Goal: Task Accomplishment & Management: Complete application form

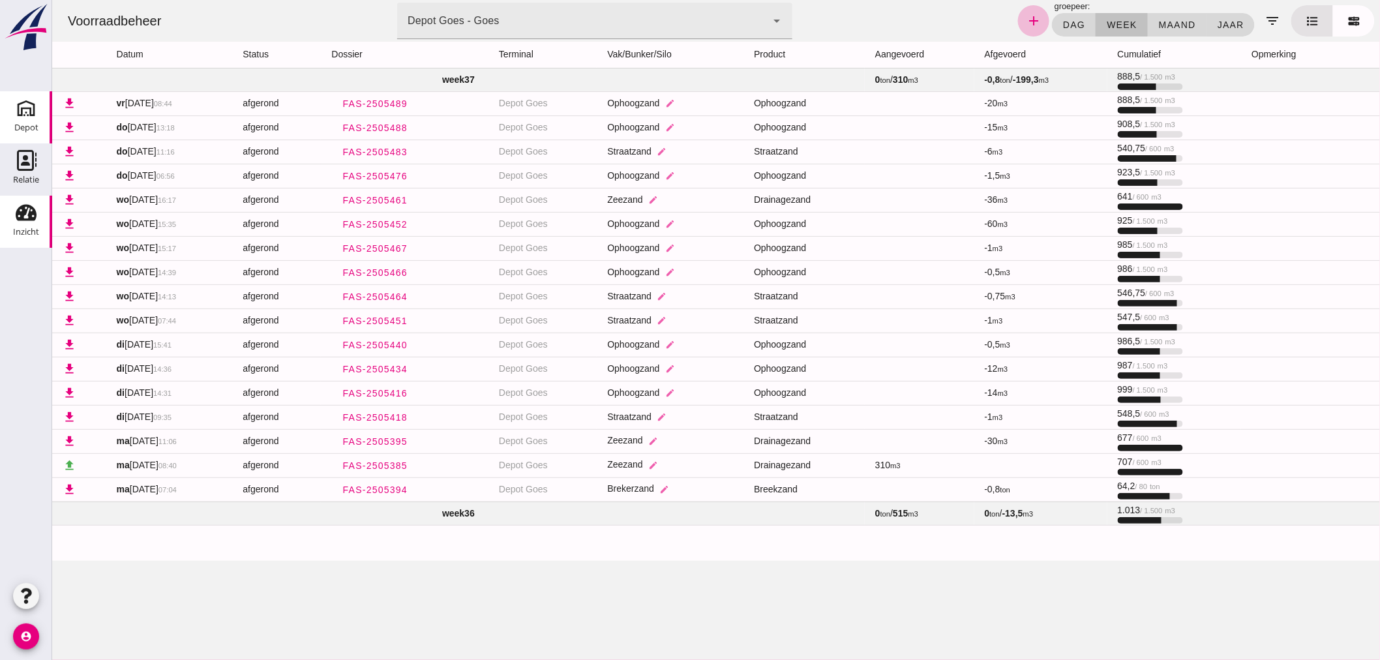
click at [24, 121] on div "Depot" at bounding box center [26, 128] width 24 height 18
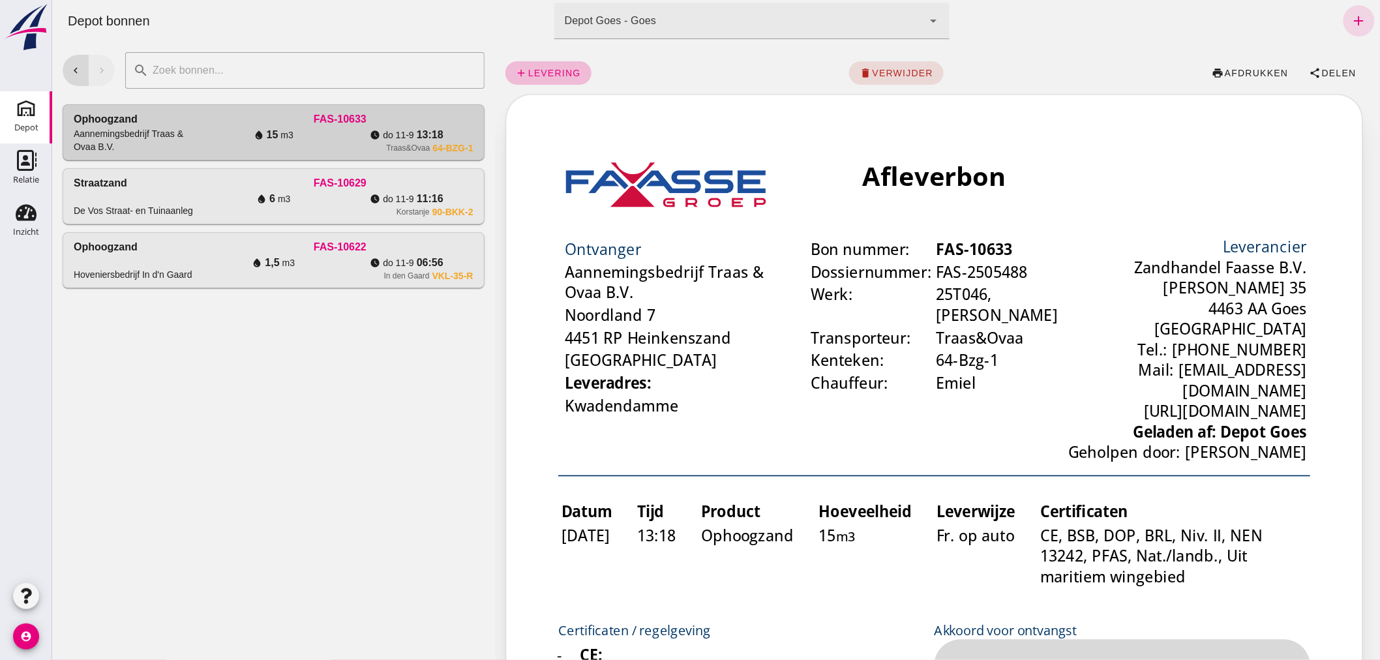
click at [799, 120] on div "Afleverbon" at bounding box center [737, 110] width 454 height 25
click at [1350, 14] on icon "add" at bounding box center [1358, 21] width 16 height 16
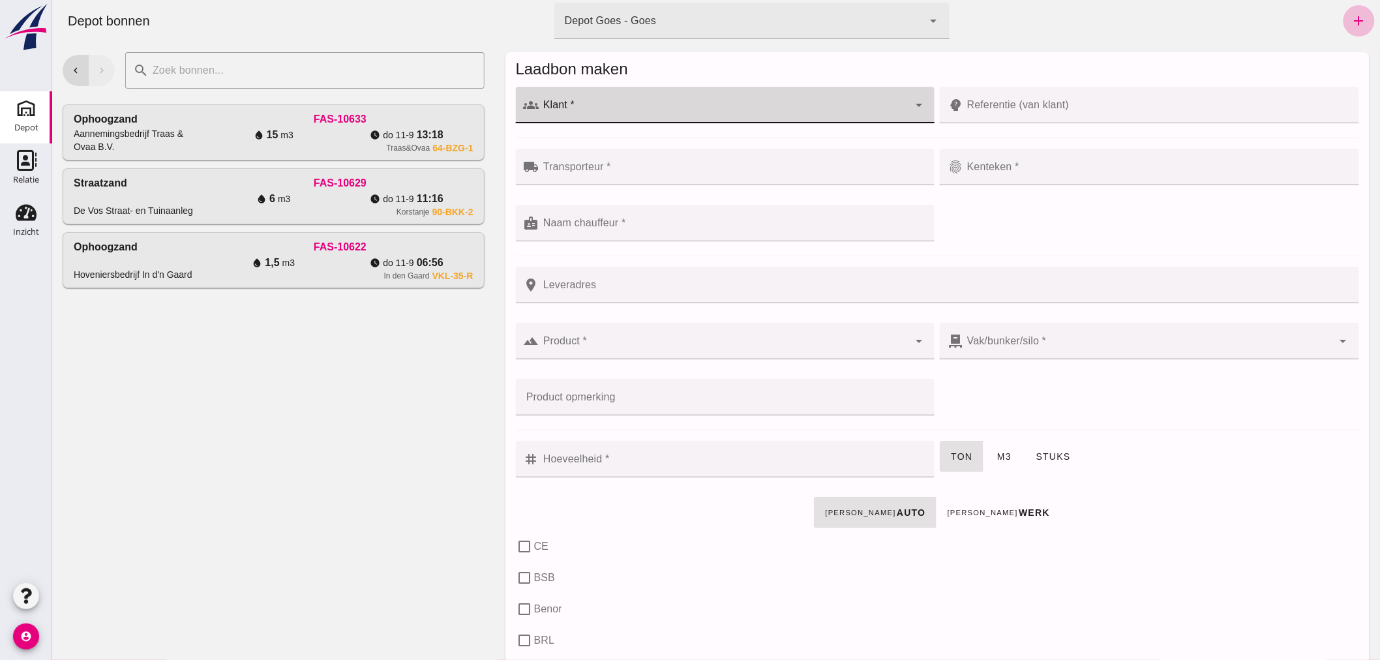
click at [656, 101] on div at bounding box center [724, 105] width 370 height 37
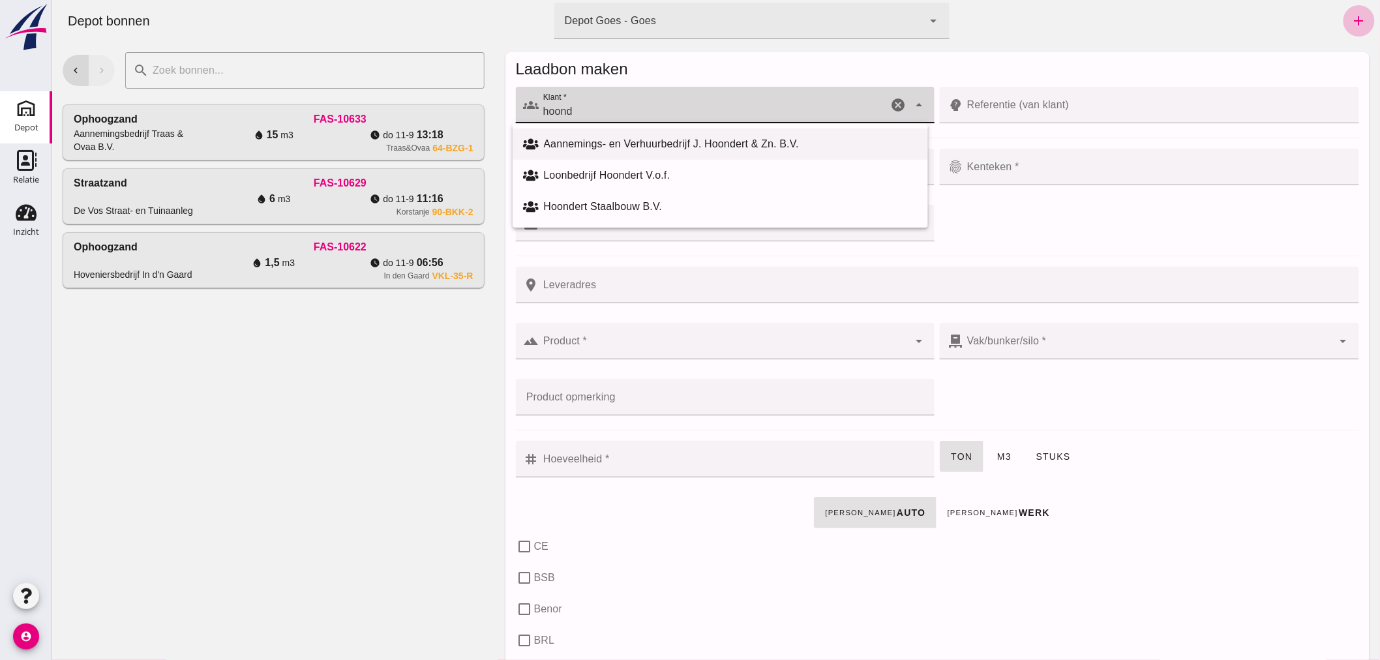
click at [630, 142] on div "Aannemings- en Verhuurbedrijf J. Hoondert & Zn. B.V." at bounding box center [730, 144] width 374 height 16
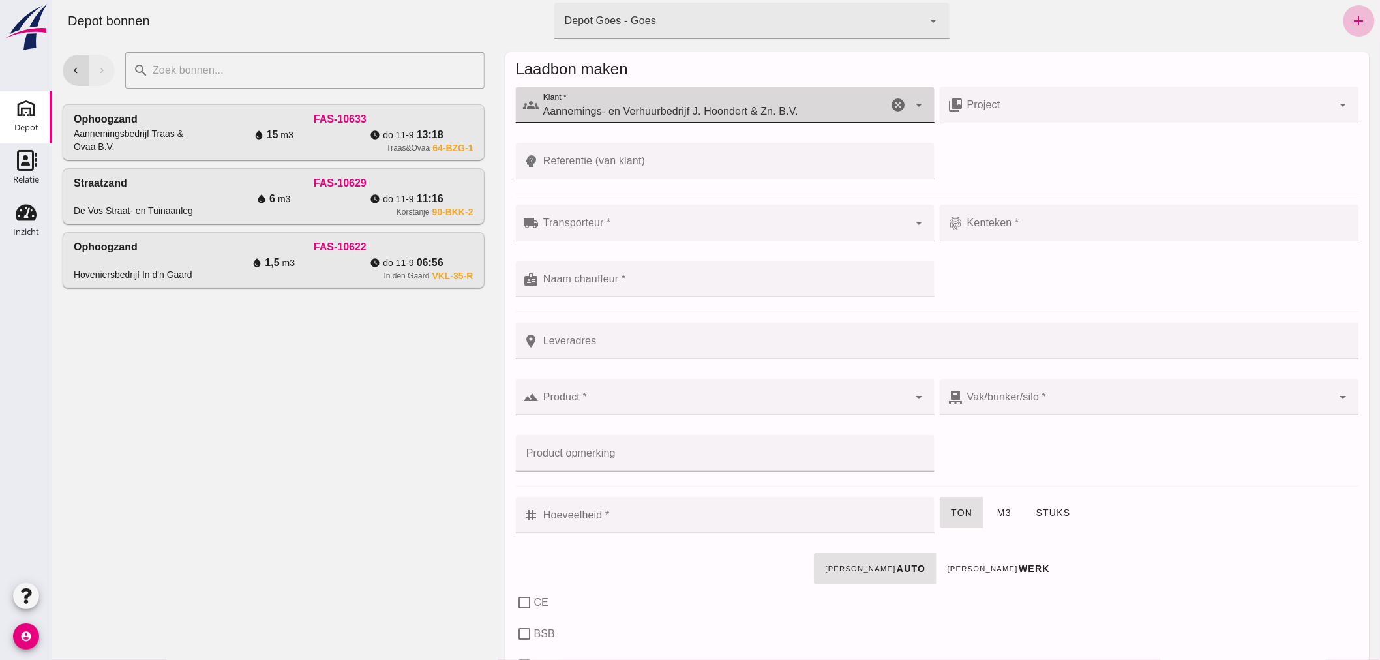
type input "Aannemings- en Verhuurbedrijf J. Hoondert & Zn. B.V."
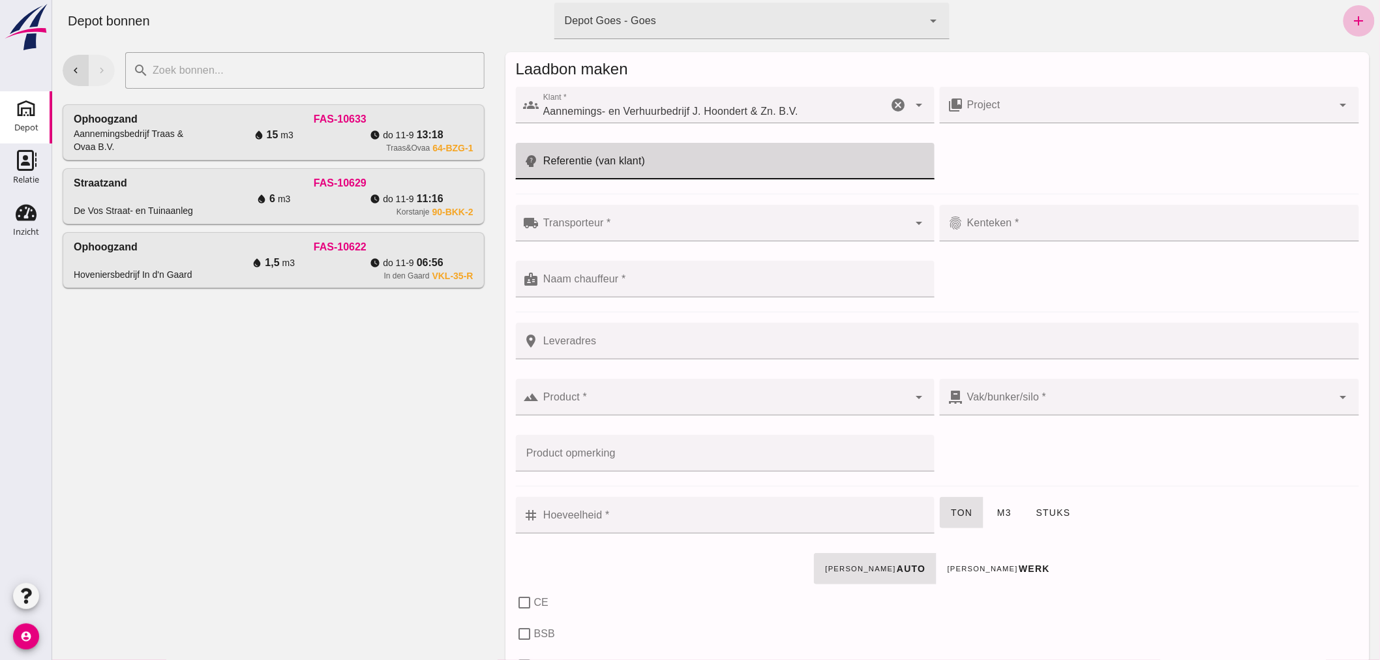
click at [675, 164] on input "Referentie (van klant)" at bounding box center [733, 161] width 388 height 37
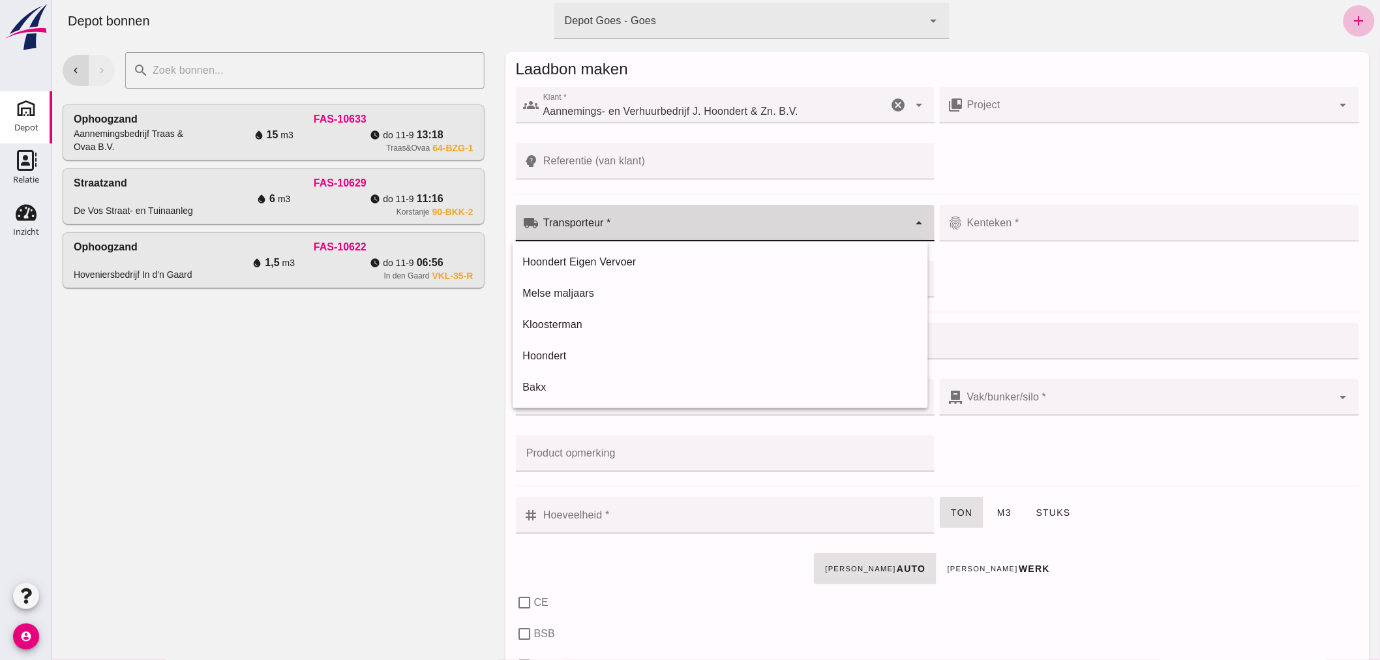
click at [674, 224] on input "Transporteur *" at bounding box center [724, 230] width 370 height 16
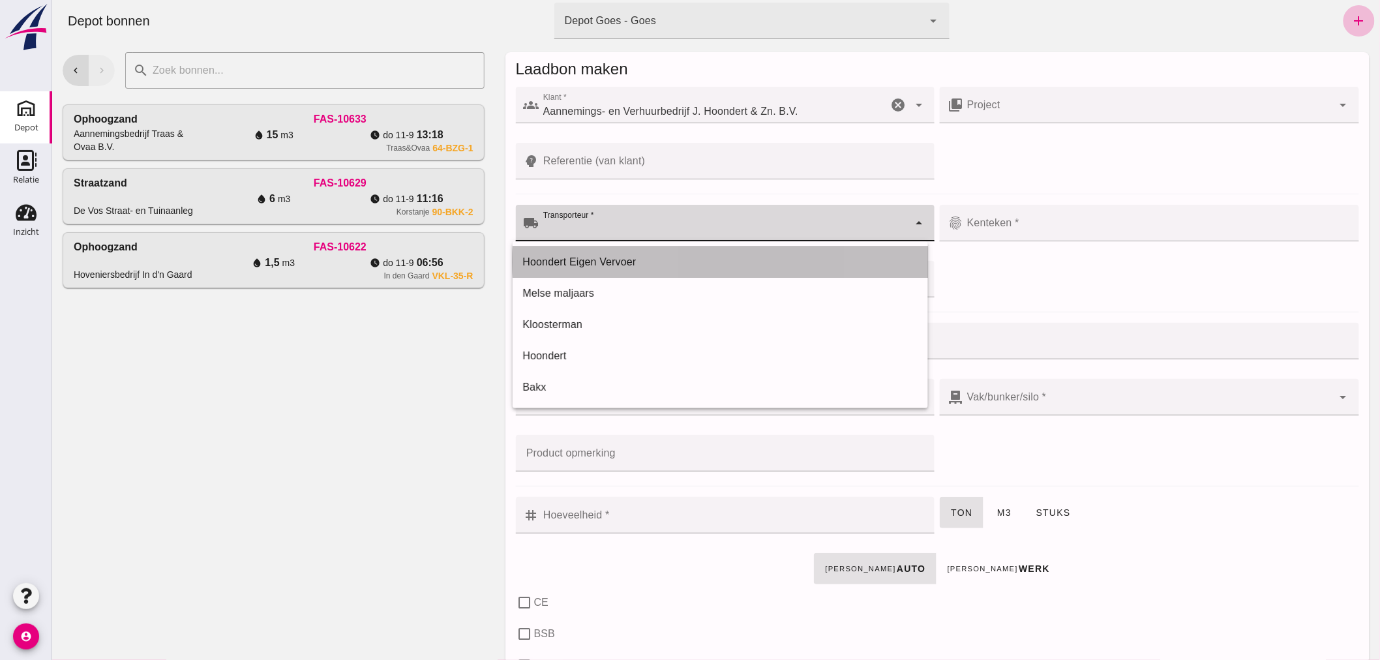
click at [639, 257] on div "Hoondert Eigen Vervoer" at bounding box center [719, 262] width 395 height 16
type input "Hoondert Eigen Vervoer"
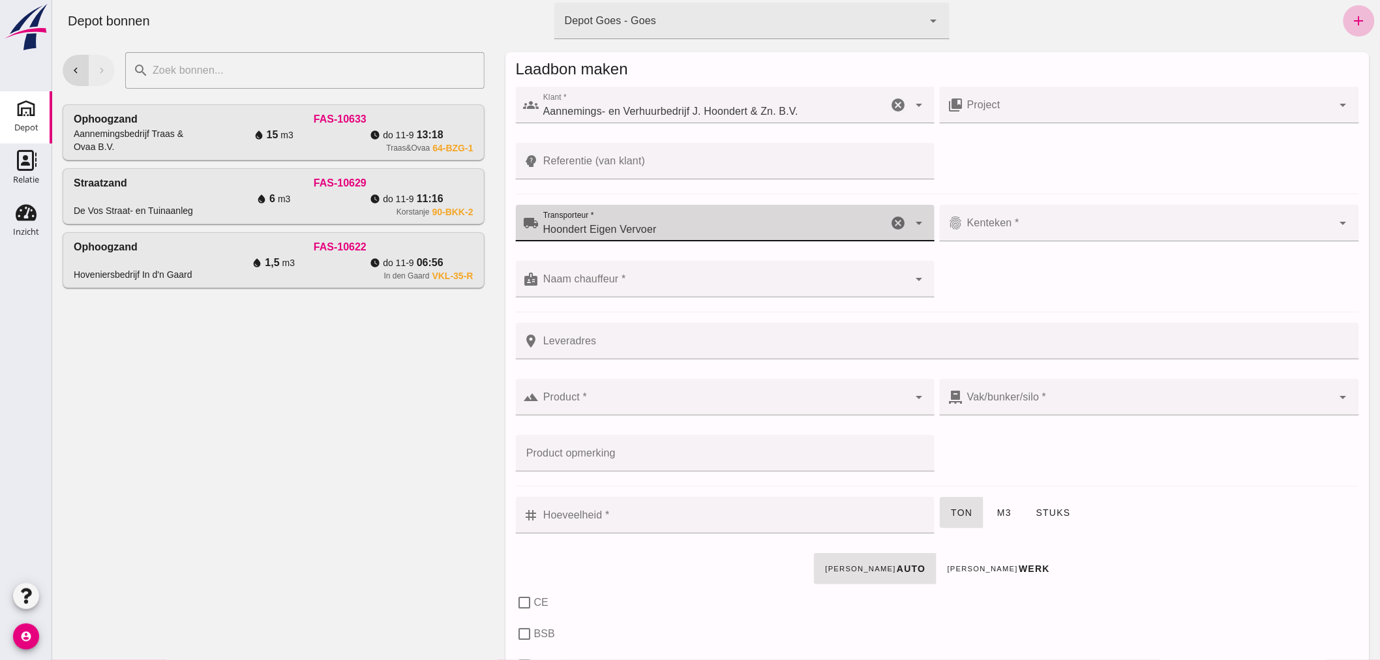
click at [1043, 222] on input "Kenteken *" at bounding box center [1147, 230] width 370 height 16
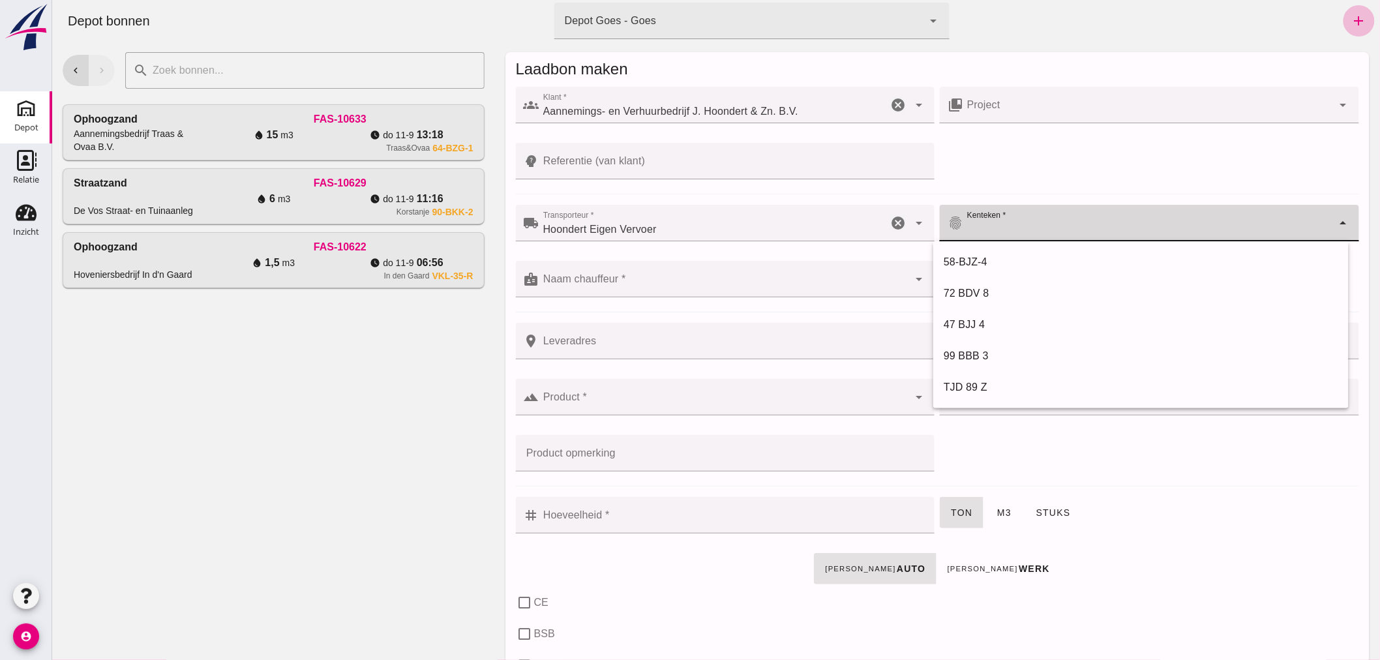
click at [889, 100] on icon "cancel" at bounding box center [897, 105] width 16 height 16
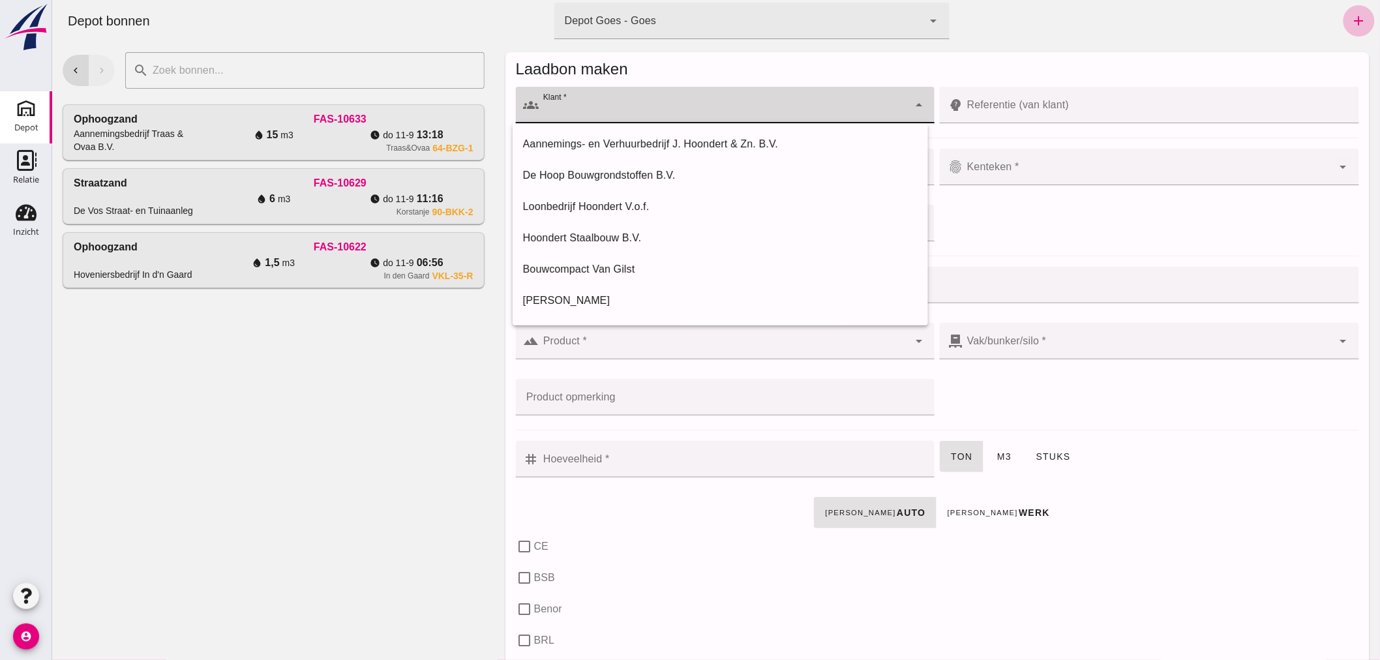
click at [633, 113] on input "Klant *" at bounding box center [724, 112] width 370 height 16
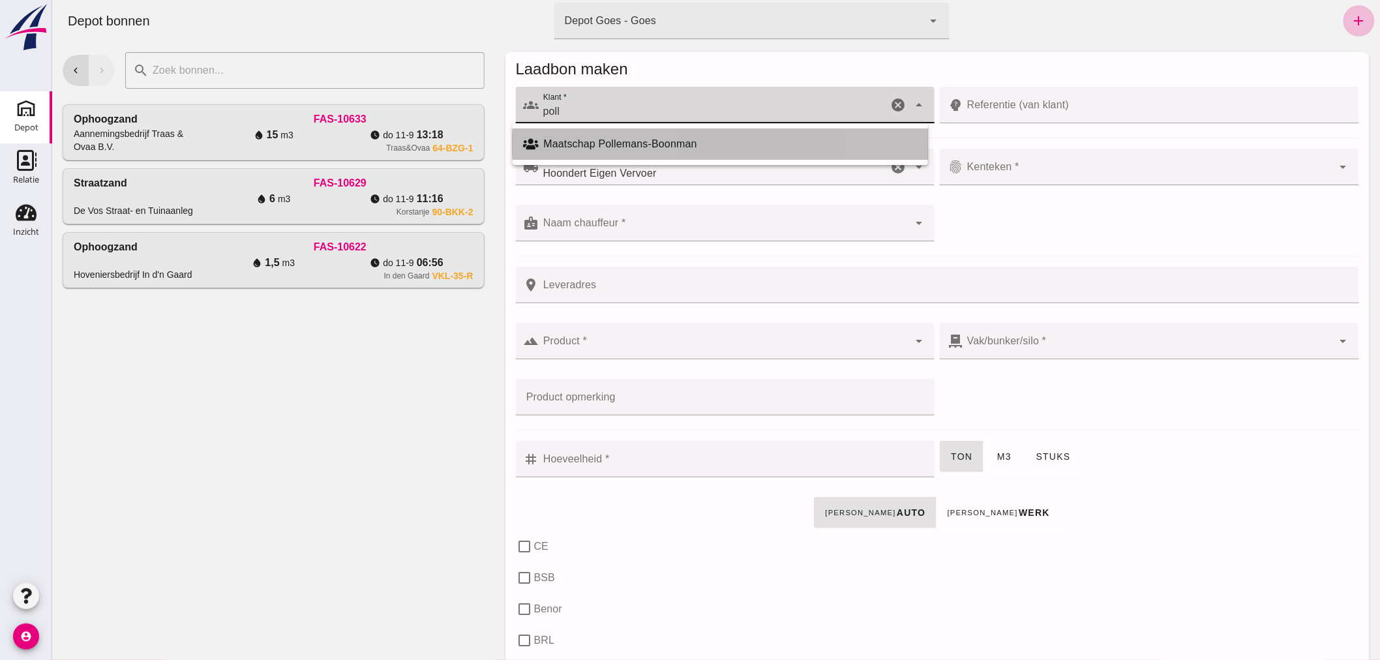
click at [639, 139] on div "Maatschap Pollemans-Boonman" at bounding box center [730, 144] width 374 height 16
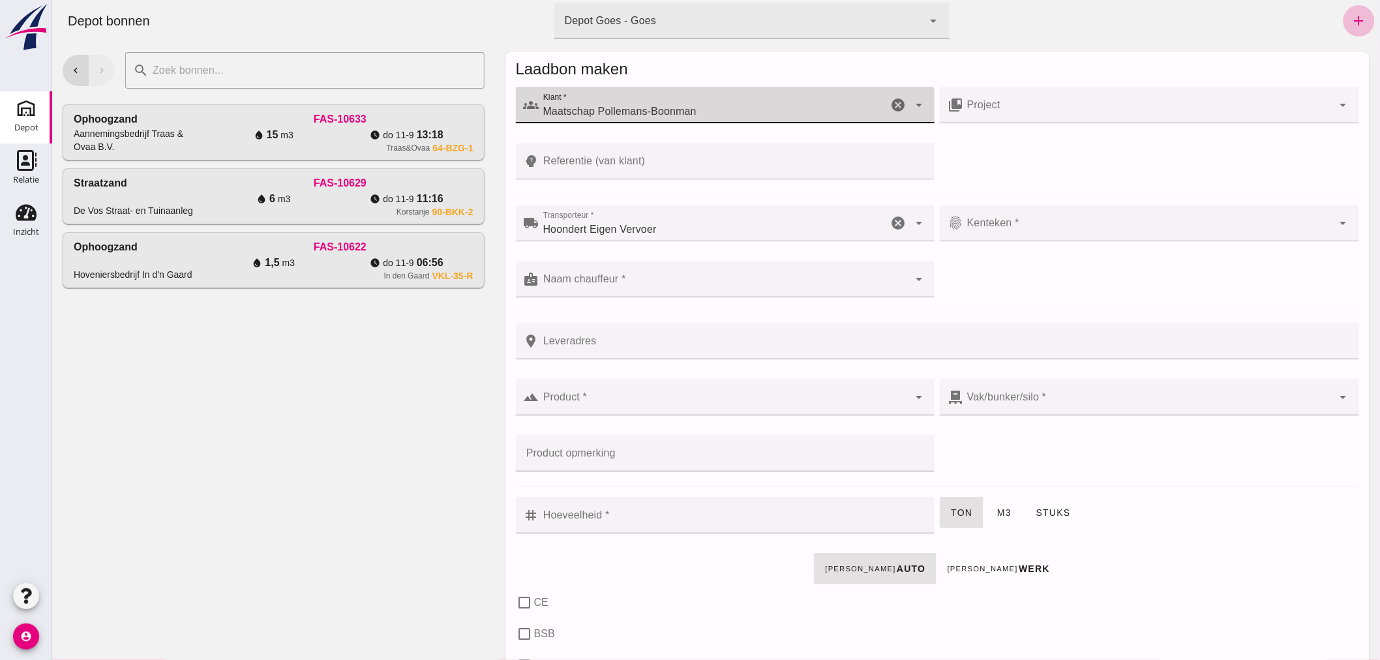
click at [895, 215] on icon "cancel" at bounding box center [897, 223] width 16 height 16
type input "Maatschap Pollemans-Boonman"
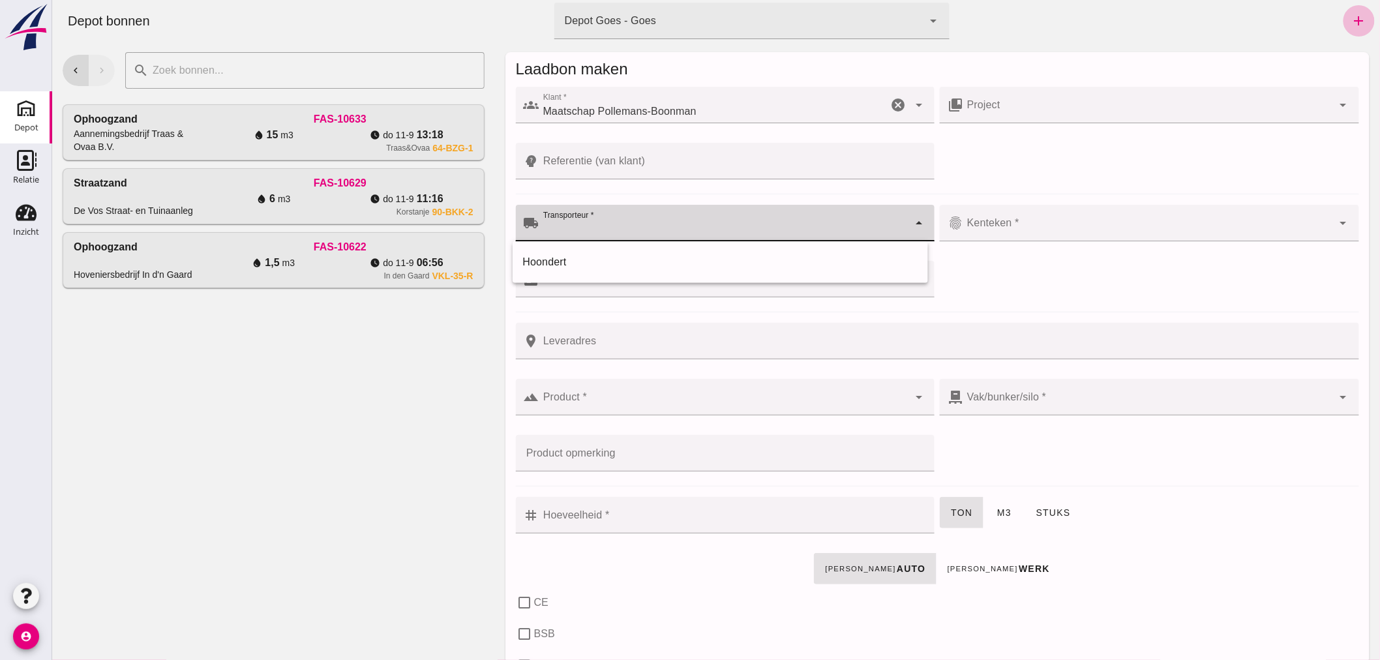
click at [910, 219] on icon "arrow_drop_down" at bounding box center [918, 223] width 16 height 16
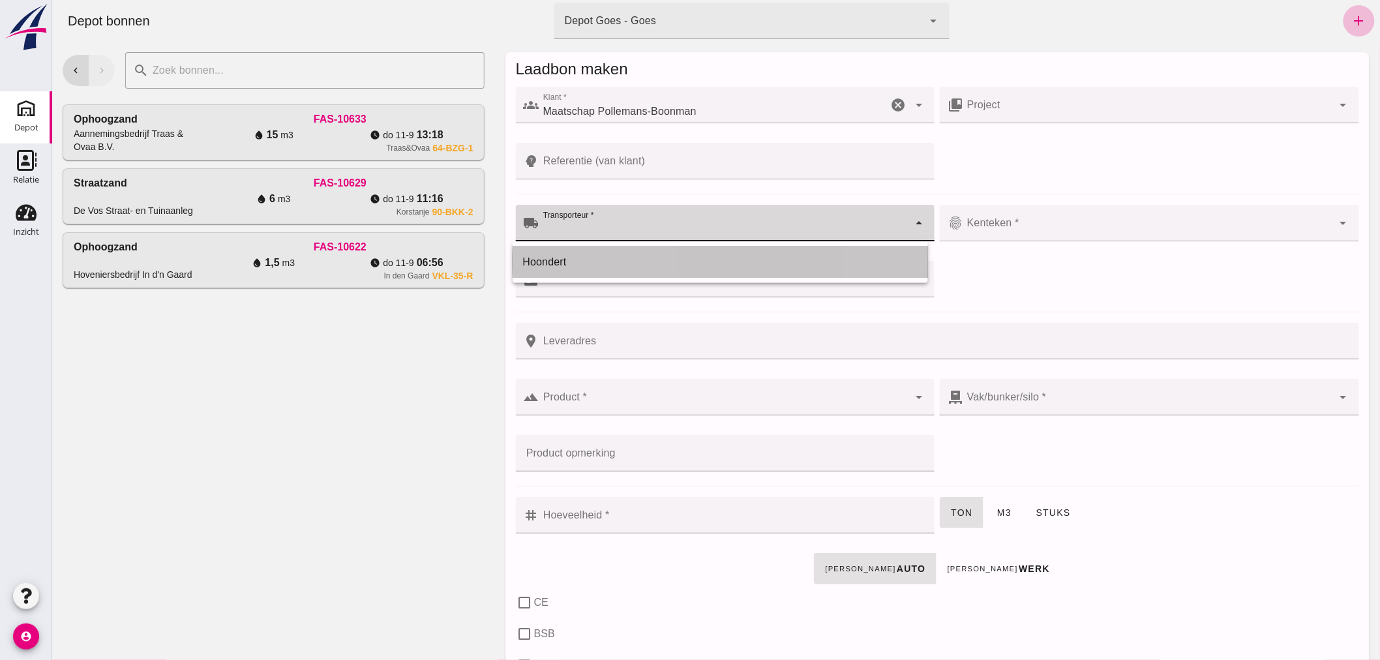
drag, startPoint x: 710, startPoint y: 261, endPoint x: 864, endPoint y: 238, distance: 155.7
click at [711, 261] on div "Hoondert" at bounding box center [719, 262] width 395 height 16
type input "Hoondert"
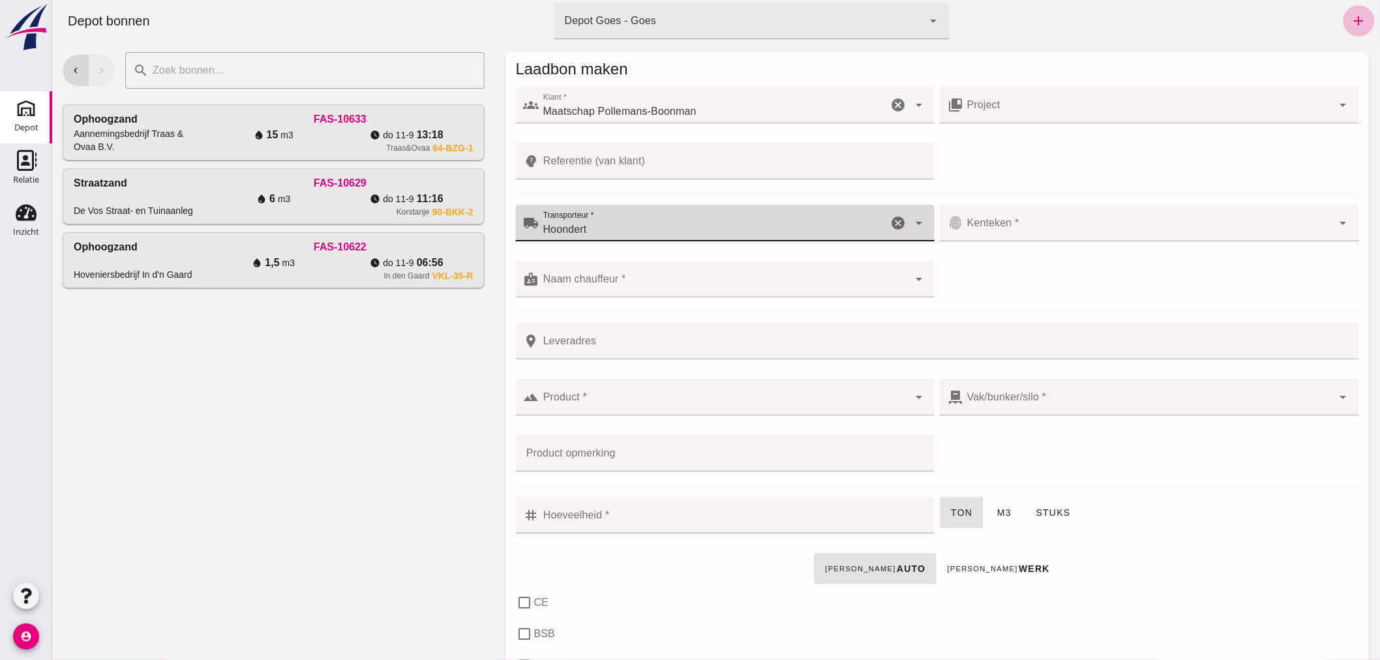
click at [1077, 220] on div at bounding box center [1147, 223] width 370 height 37
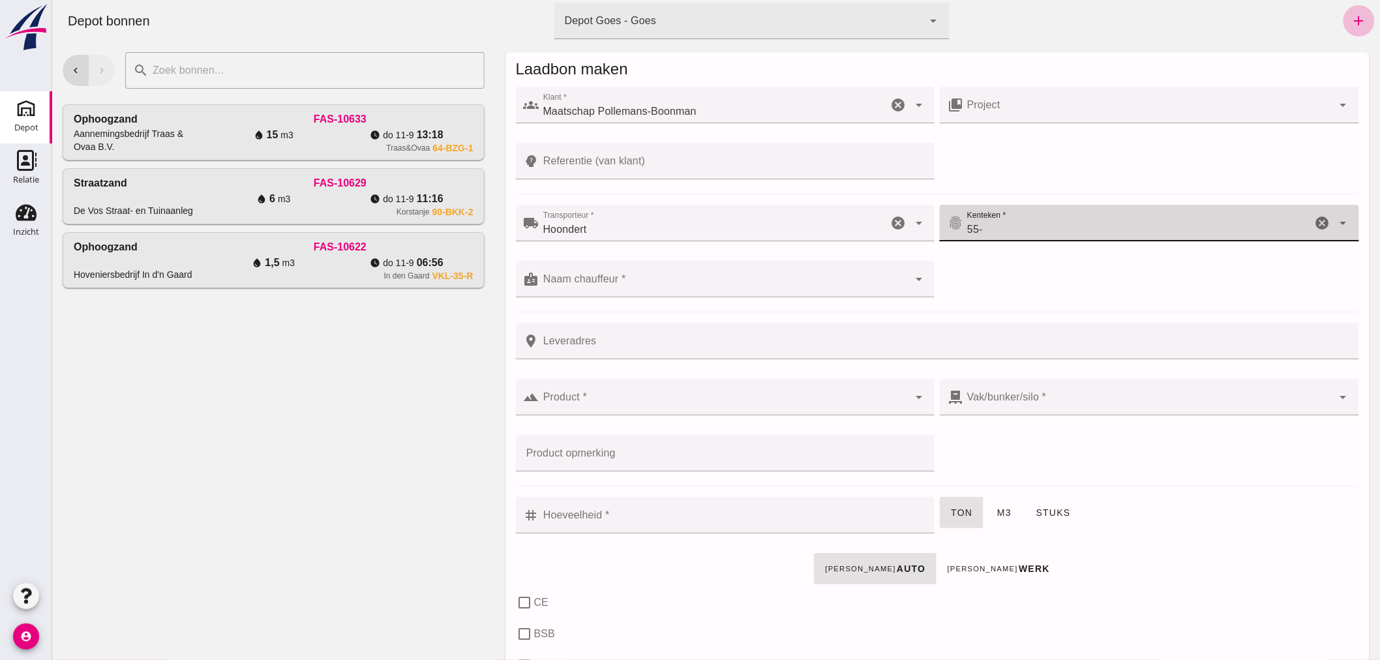
type input "55-"
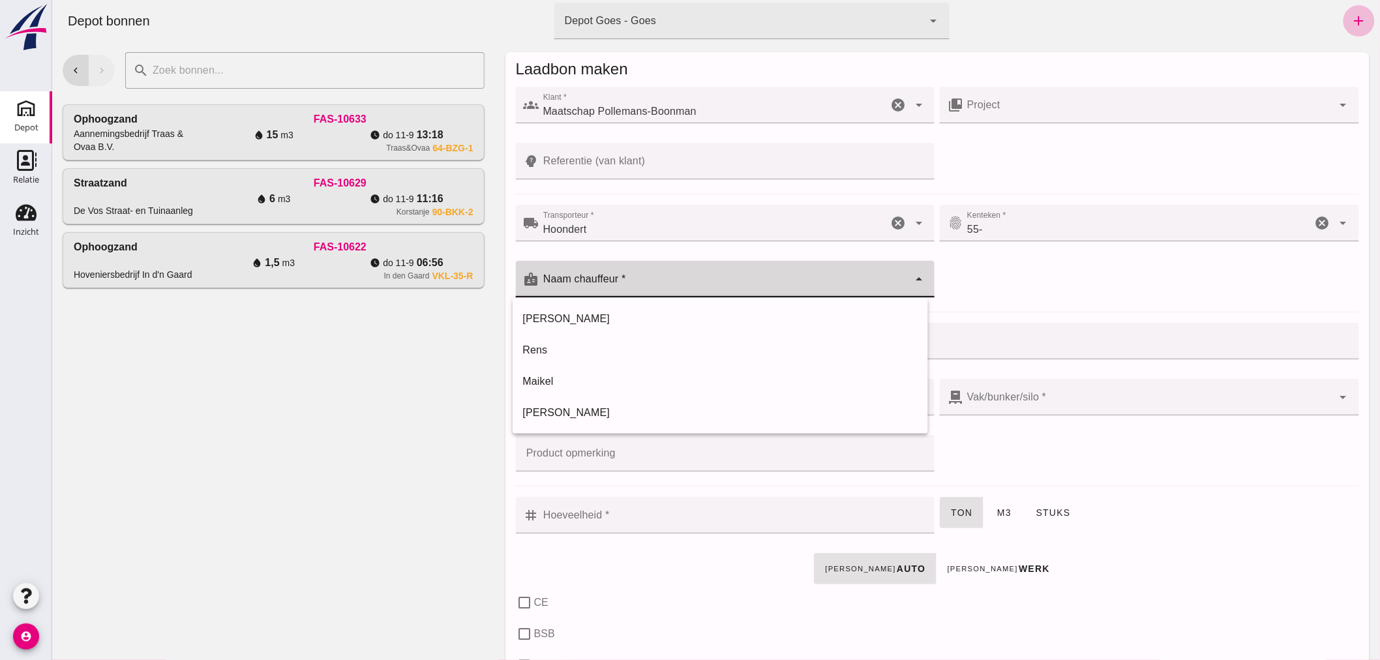
click at [779, 278] on input "Naam chauffeur *" at bounding box center [724, 286] width 370 height 16
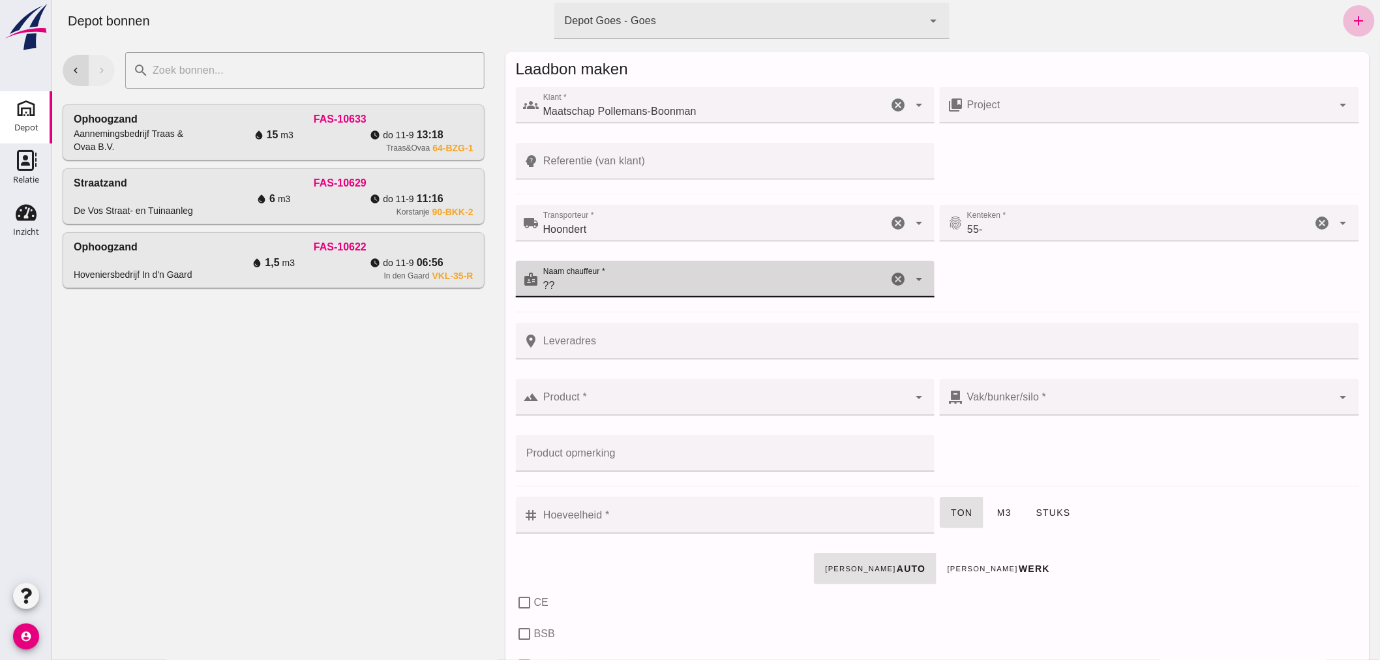
type input "??"
click at [674, 343] on input "Leveradres" at bounding box center [945, 341] width 812 height 37
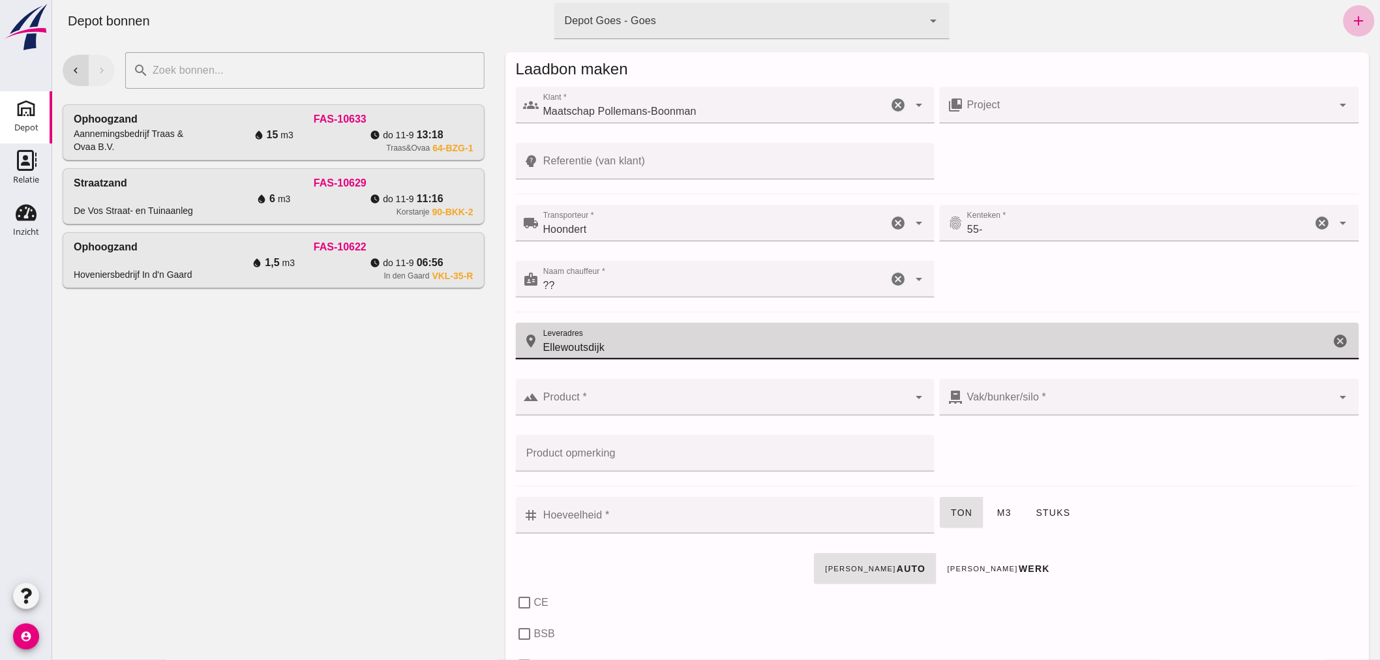
type input "Ellewoutsdijk"
click at [627, 398] on input "Product *" at bounding box center [724, 404] width 370 height 16
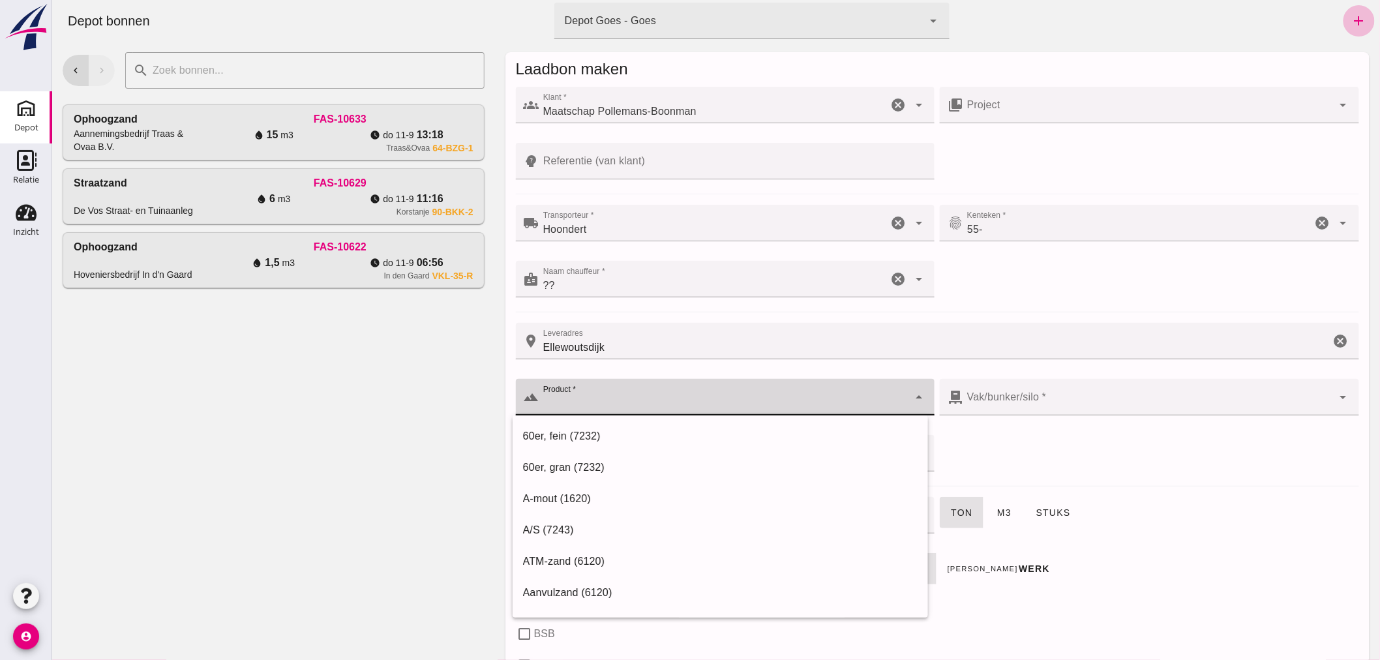
type input "0"
type input "op"
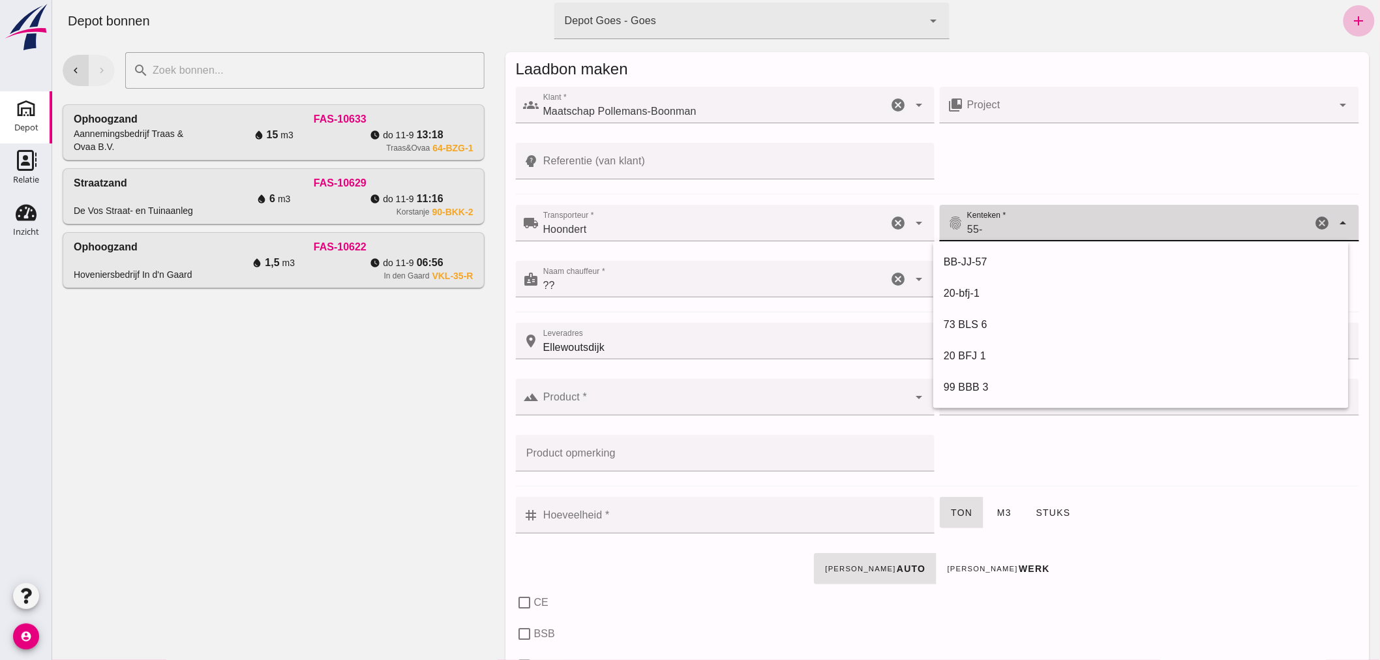
click at [1006, 236] on input "55-" at bounding box center [1136, 230] width 349 height 16
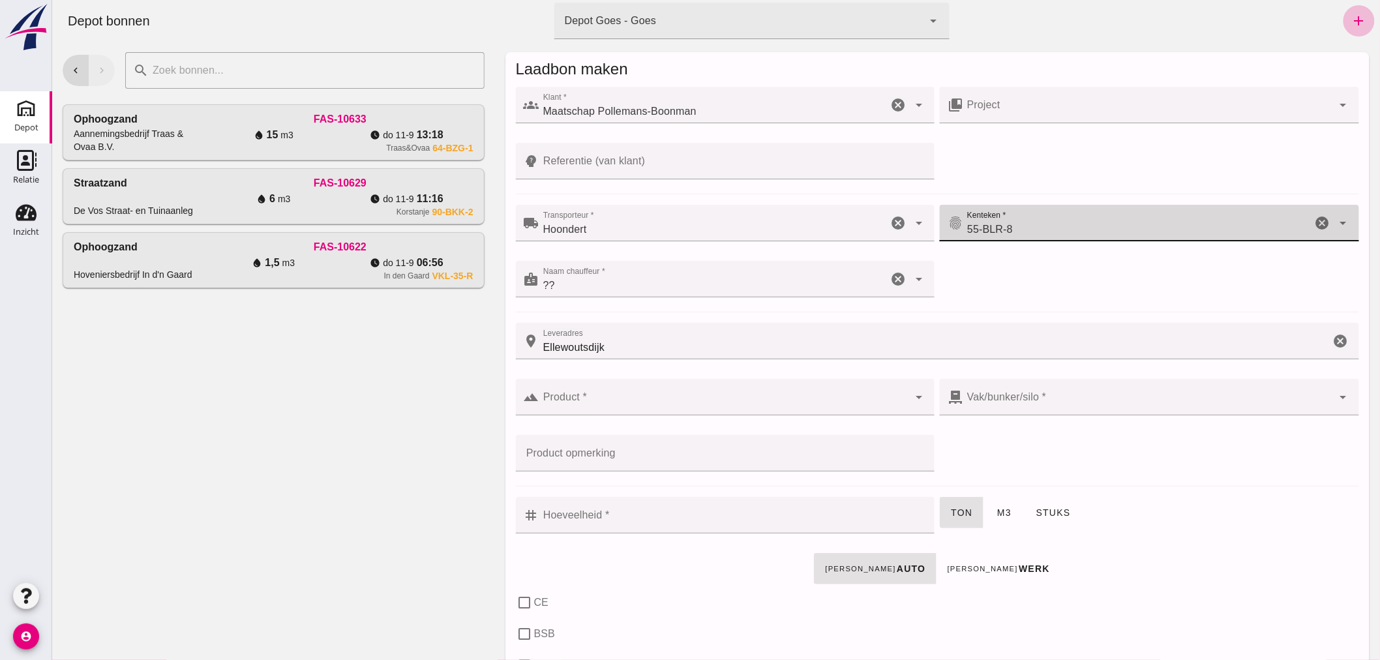
type input "55-BLR-8"
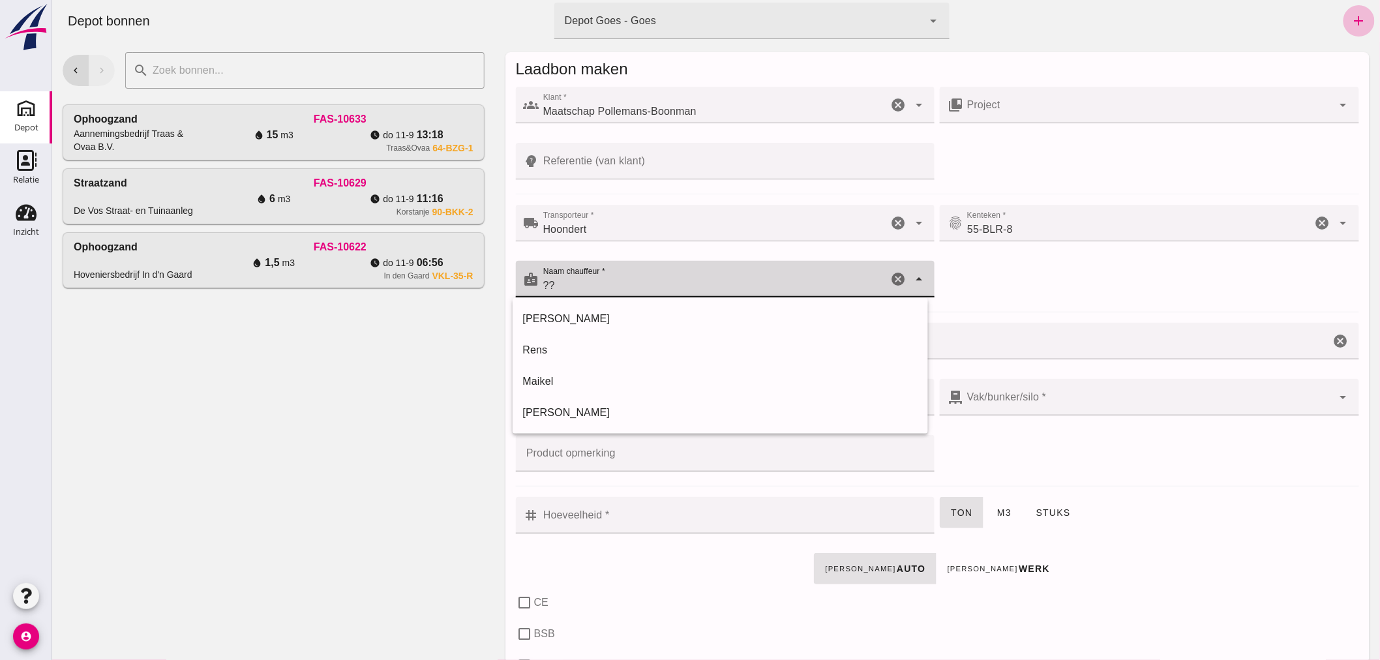
drag, startPoint x: 570, startPoint y: 284, endPoint x: 521, endPoint y: 295, distance: 50.3
click at [518, 295] on div "badge Naam chauffeur * Naam chauffeur * ?? ?? cancel arrow_drop_down" at bounding box center [724, 279] width 419 height 37
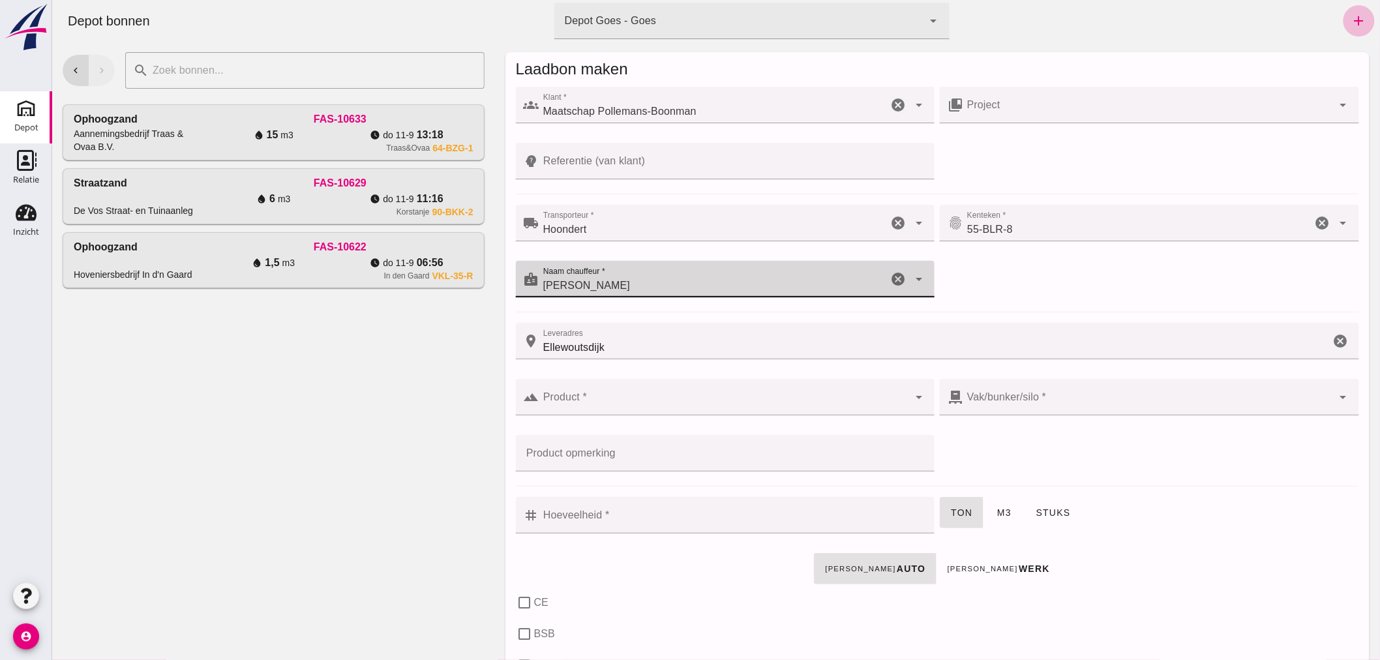
type input "[PERSON_NAME]"
click at [691, 402] on input "Product *" at bounding box center [724, 404] width 370 height 16
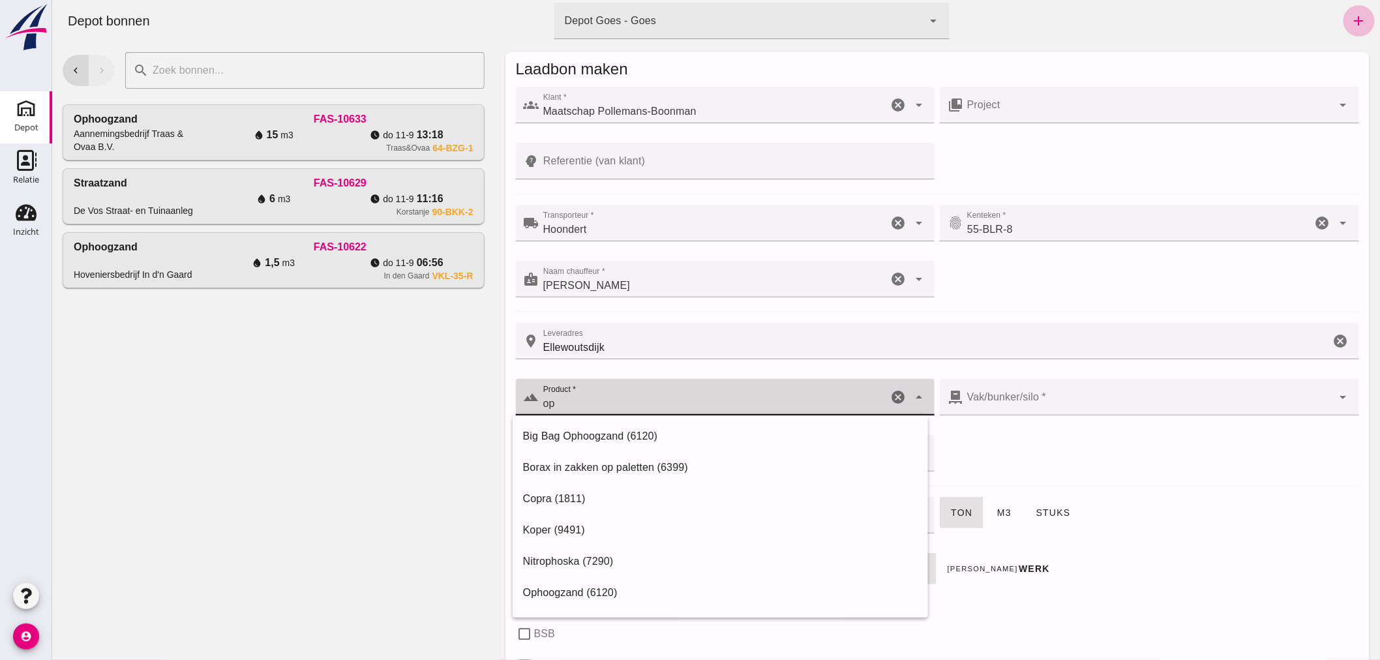
click at [548, 587] on div "Ophoogzand (6120)" at bounding box center [719, 593] width 395 height 16
type input "Ophoogzand (6120)"
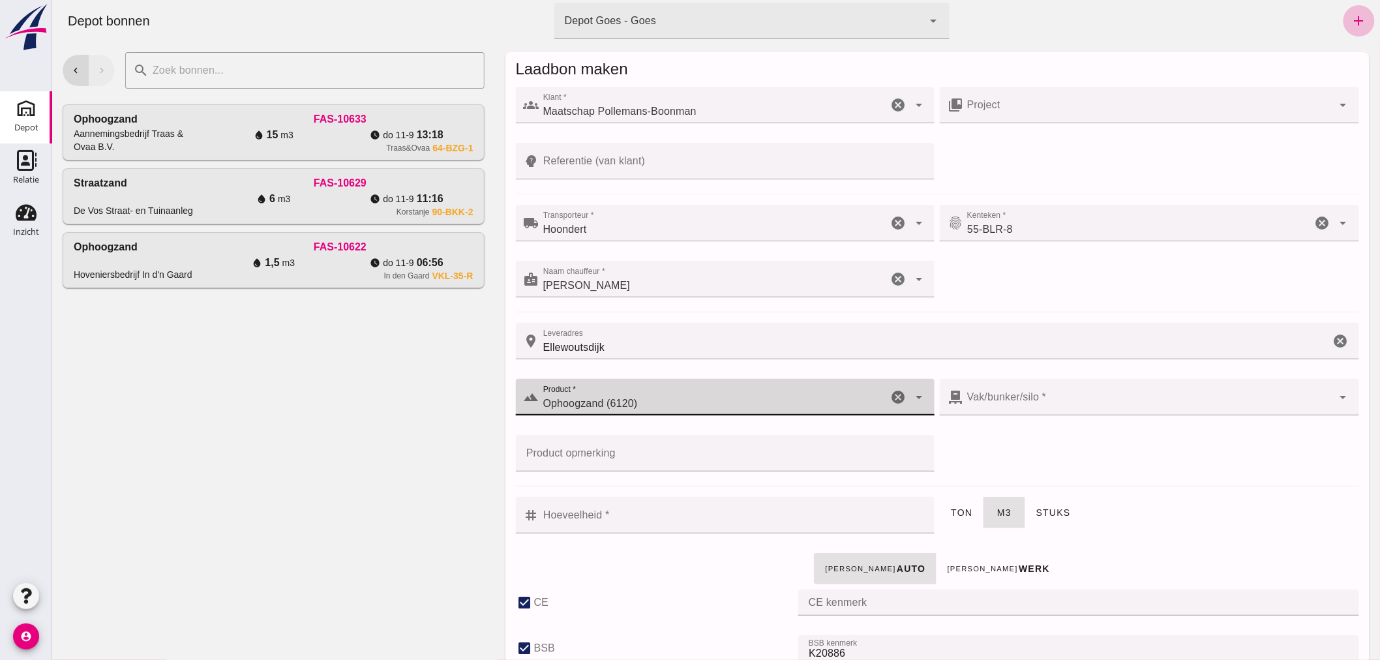
type input "38"
checkbox input "true"
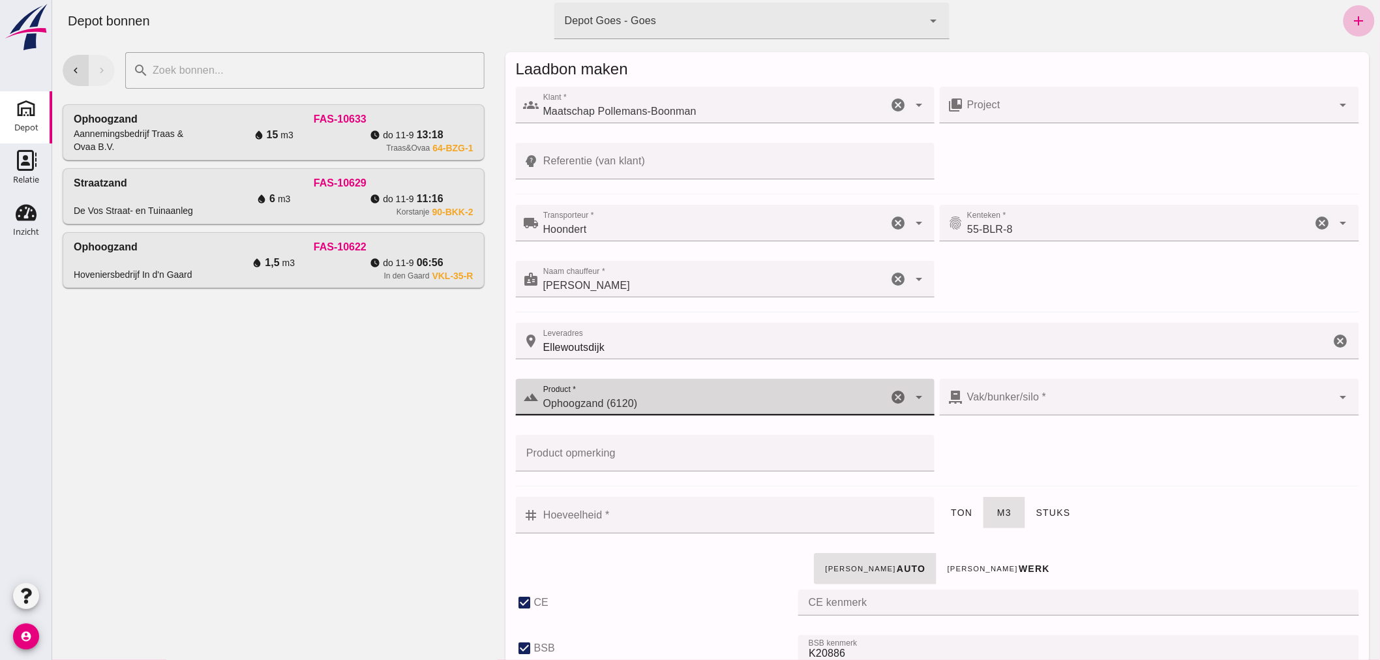
type input "40"
checkbox input "true"
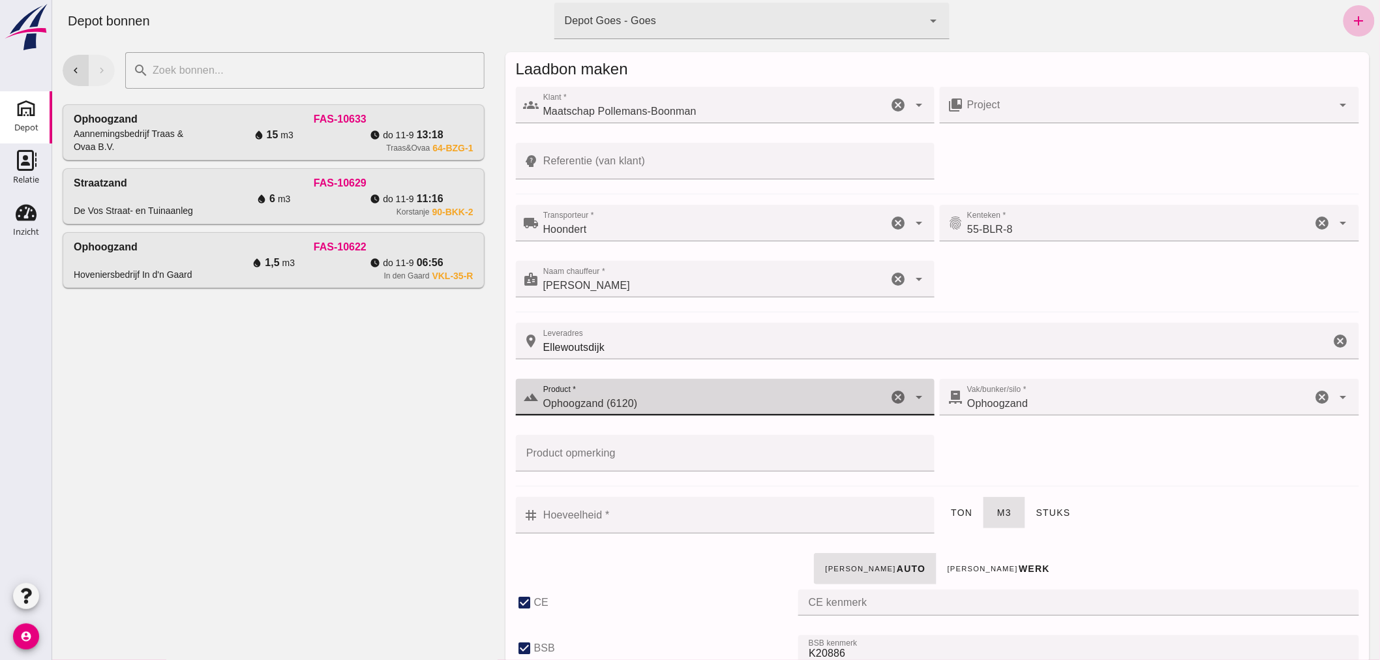
type input "Ophoogzand (6120)"
click at [697, 518] on input "Hoeveelheid *" at bounding box center [733, 515] width 388 height 37
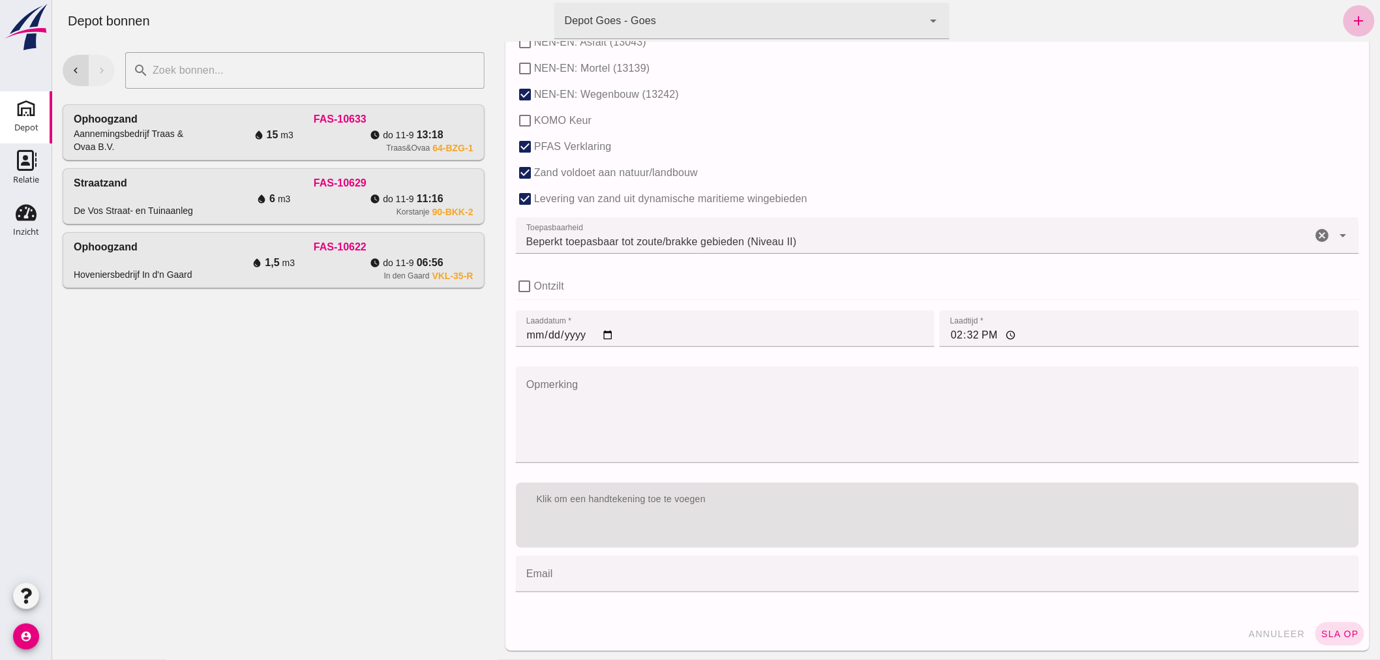
scroll to position [801, 0]
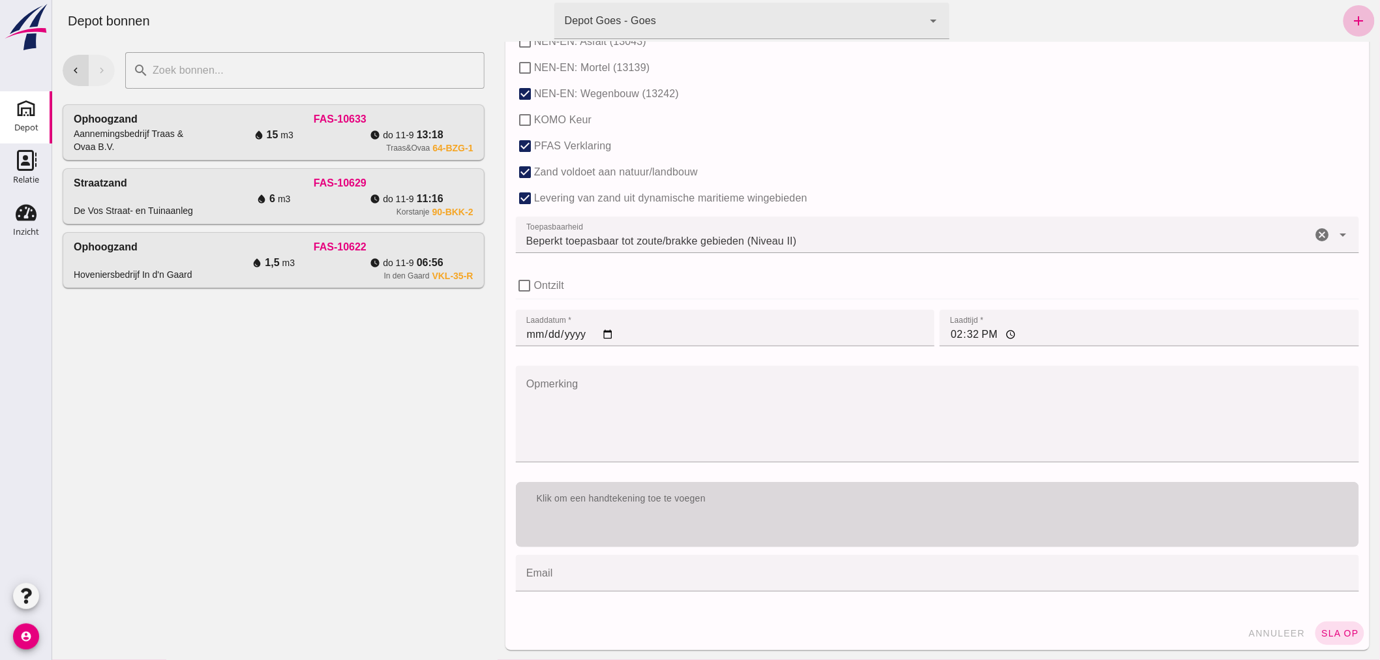
type input "20"
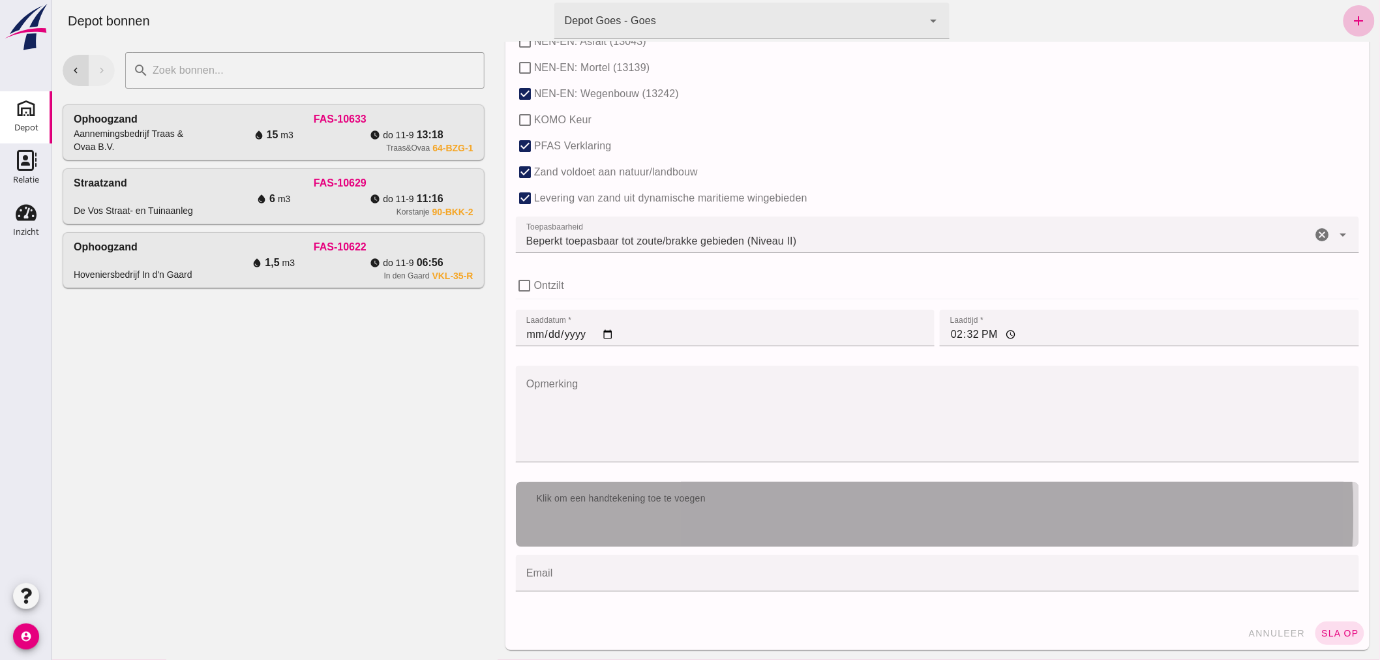
click at [897, 493] on div "Klik om een handtekening toe te voegen" at bounding box center [937, 498] width 822 height 13
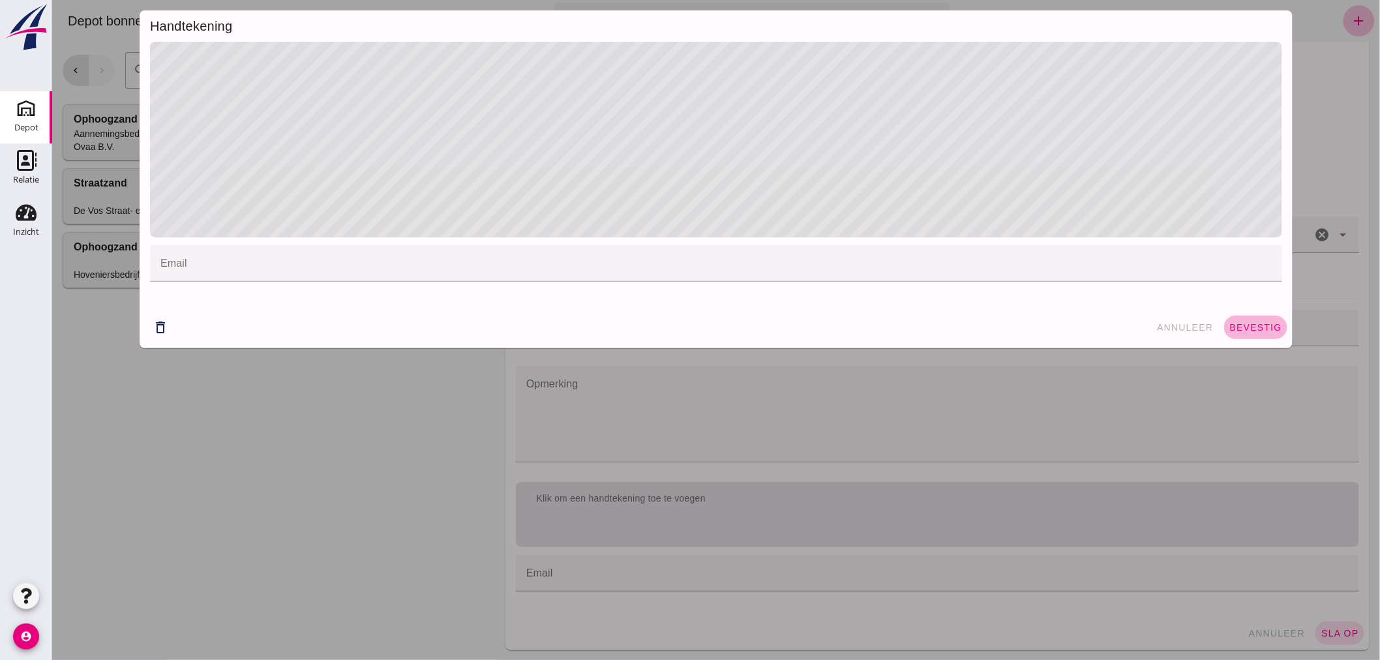
drag, startPoint x: 1243, startPoint y: 326, endPoint x: 1266, endPoint y: 402, distance: 79.8
click at [1242, 328] on span "bevestig" at bounding box center [1255, 327] width 53 height 10
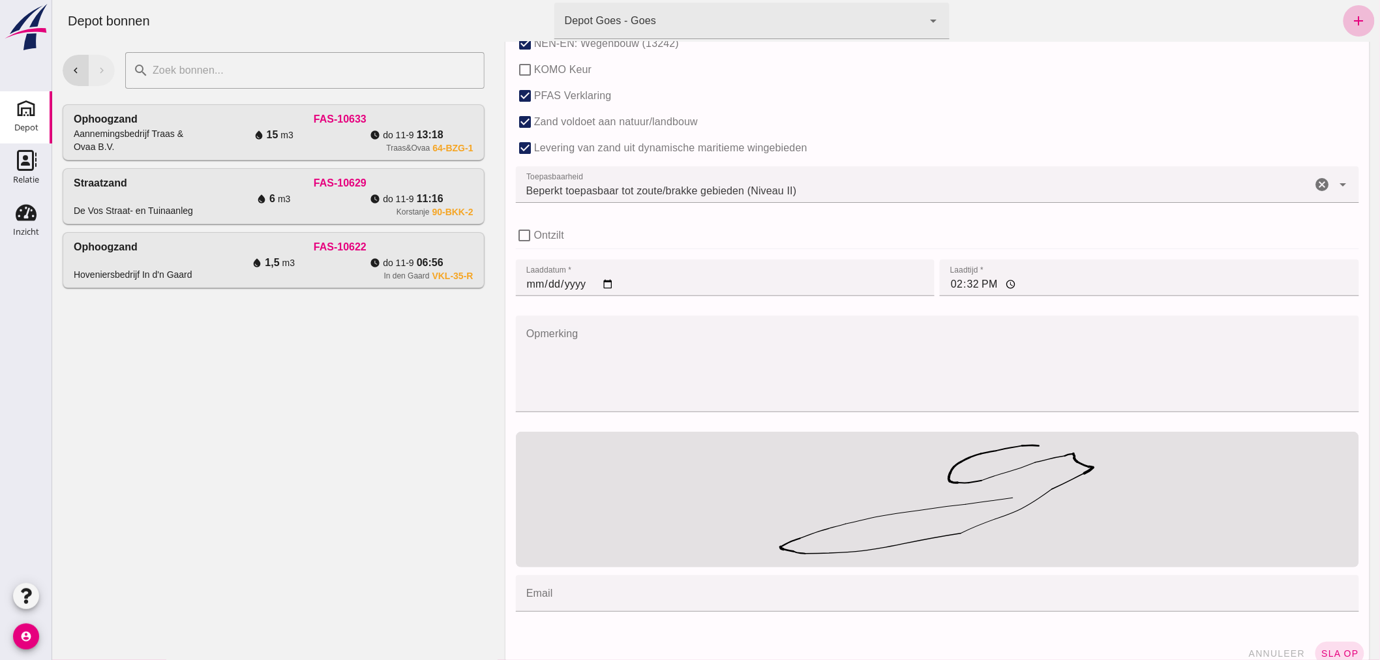
scroll to position [871, 0]
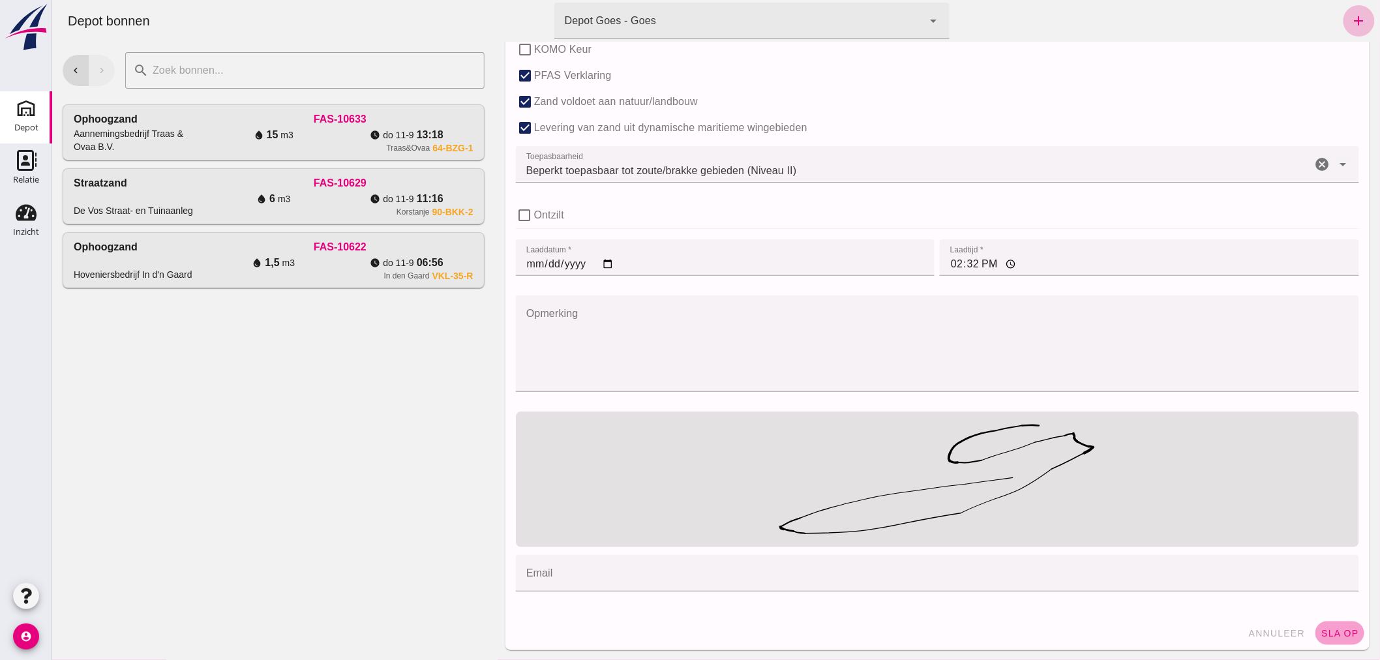
click at [1323, 628] on span "sla op" at bounding box center [1339, 633] width 38 height 10
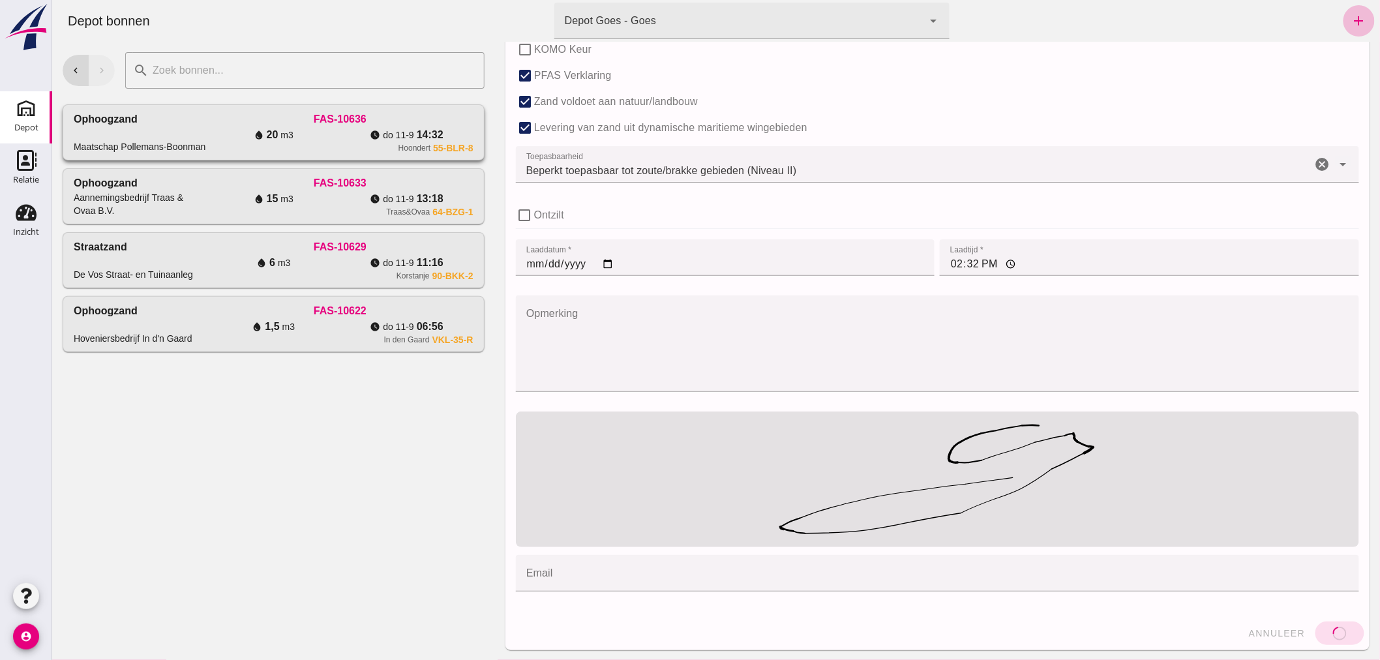
click at [195, 123] on div "Ophoogzand Maatschap Pollemans-Boonman" at bounding box center [139, 133] width 133 height 42
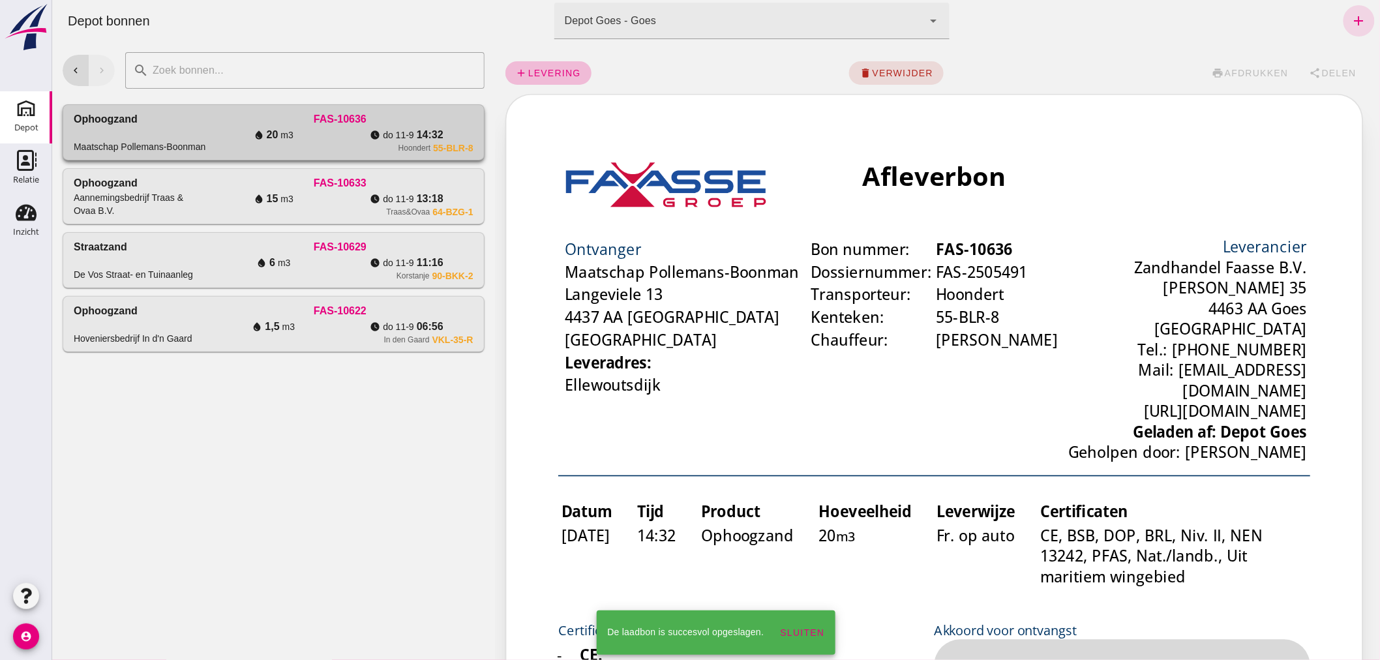
scroll to position [0, 0]
